Goal: Navigation & Orientation: Find specific page/section

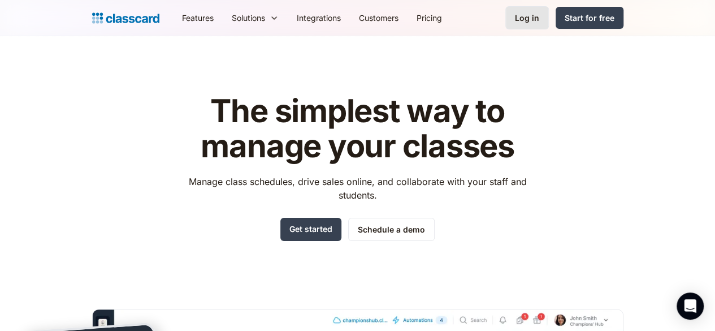
click at [549, 20] on link "Log in" at bounding box center [528, 17] width 44 height 23
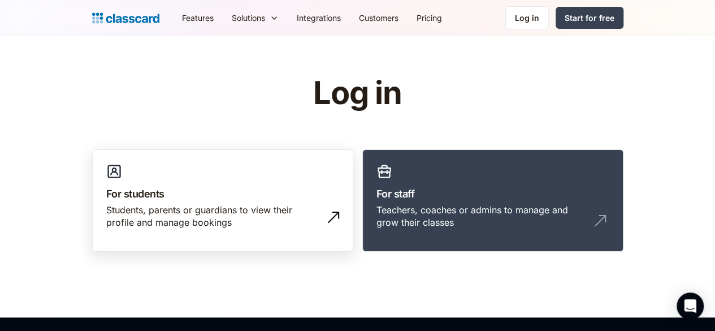
click at [290, 172] on link "For students Students, parents or guardians to view their profile and manage bo…" at bounding box center [222, 200] width 261 height 103
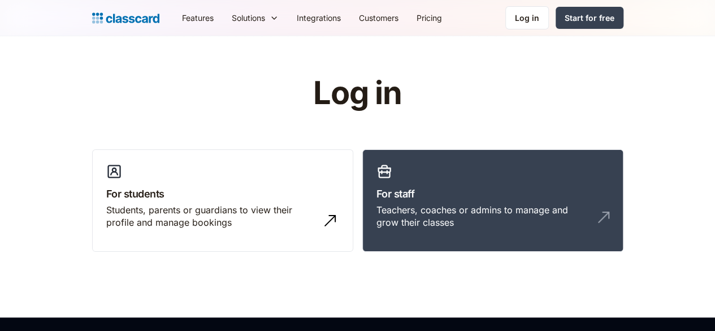
click at [511, 195] on h3 "For staff" at bounding box center [493, 193] width 233 height 15
